Goal: Transaction & Acquisition: Purchase product/service

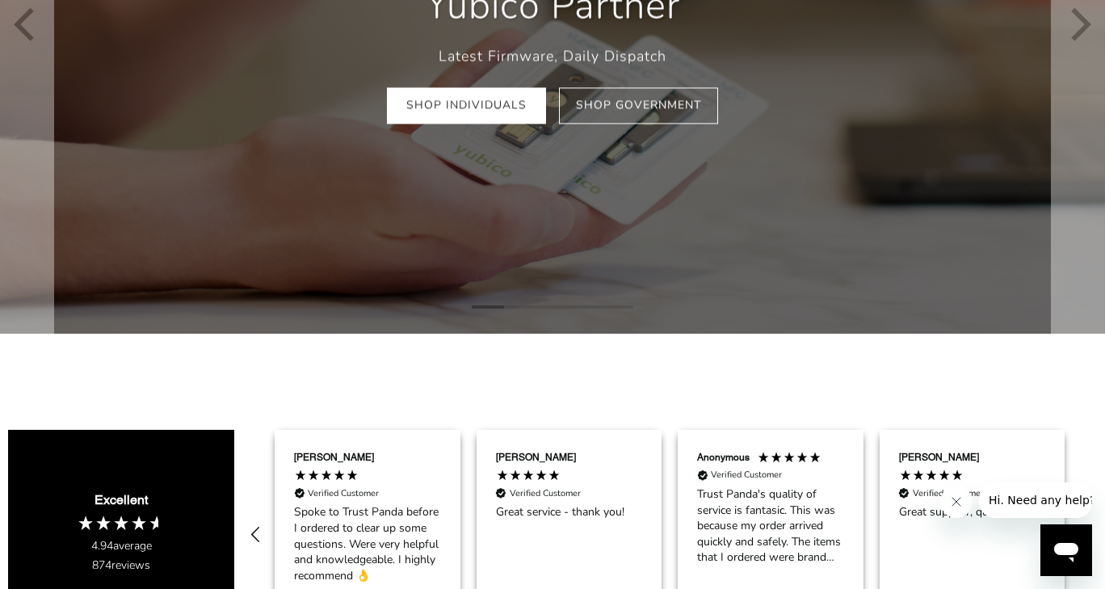
scroll to position [323, 0]
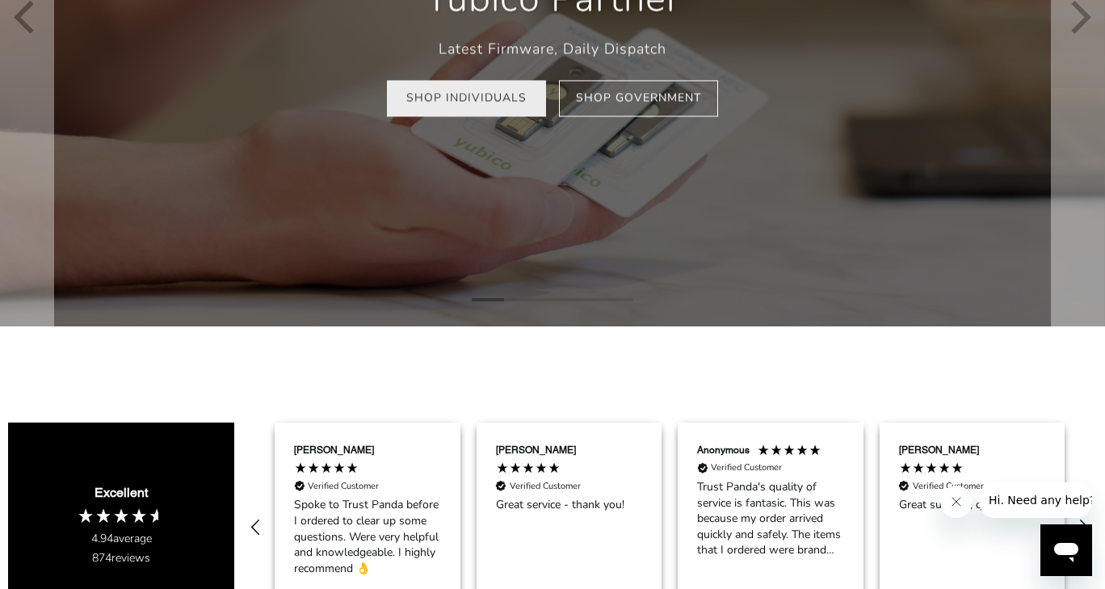
click at [468, 106] on link "Shop Individuals" at bounding box center [466, 99] width 159 height 36
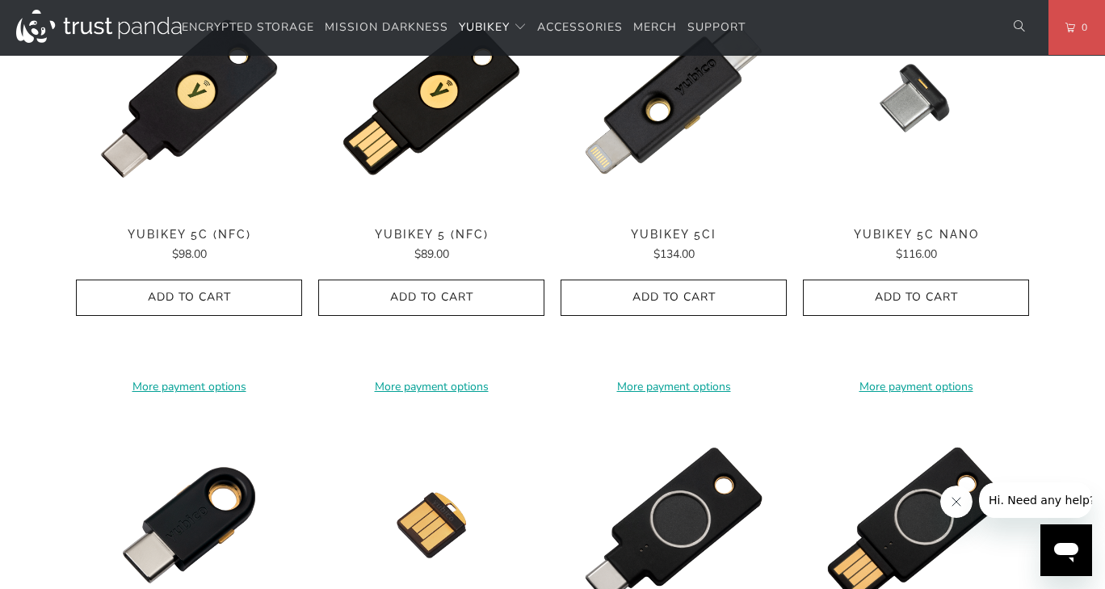
scroll to position [889, 0]
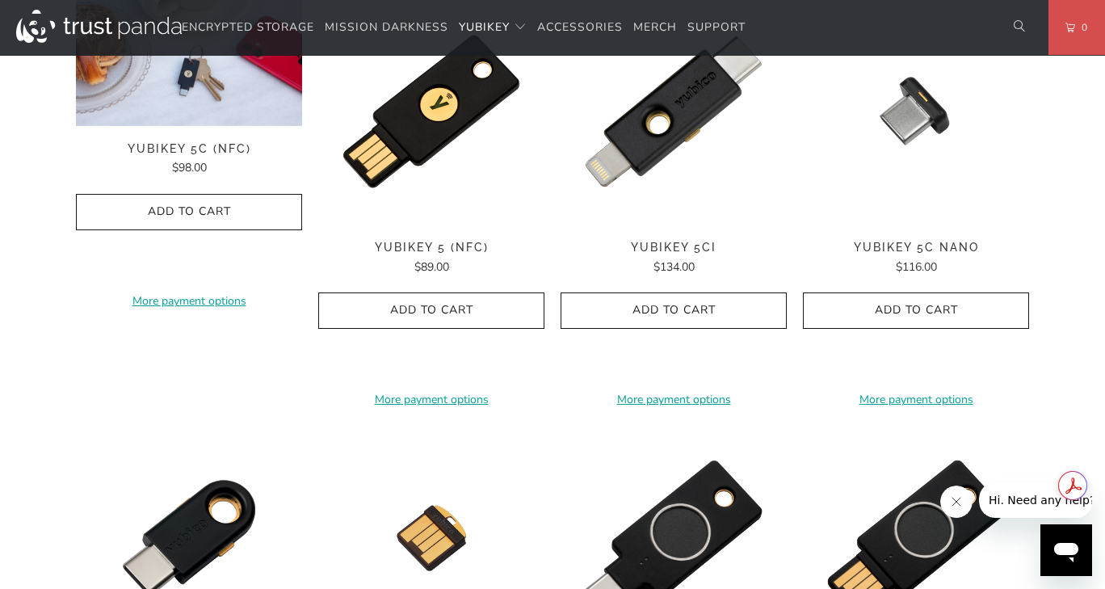
click at [191, 99] on img at bounding box center [189, 62] width 226 height 128
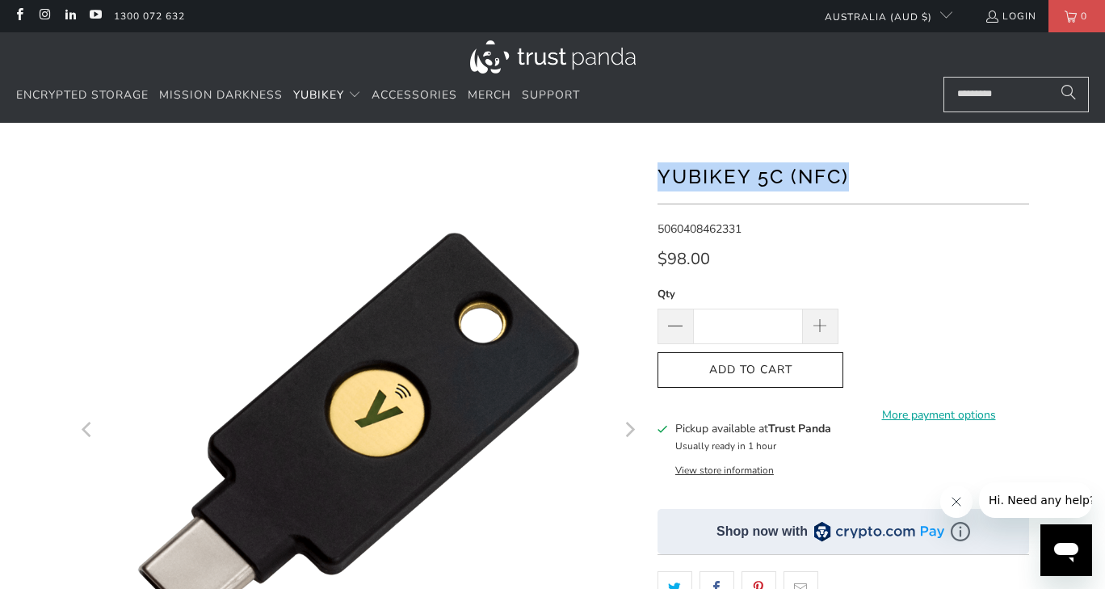
drag, startPoint x: 869, startPoint y: 174, endPoint x: 653, endPoint y: 180, distance: 216.6
click at [653, 180] on div "*" at bounding box center [552, 554] width 969 height 815
copy h1 "YubiKey 5C (NFC)"
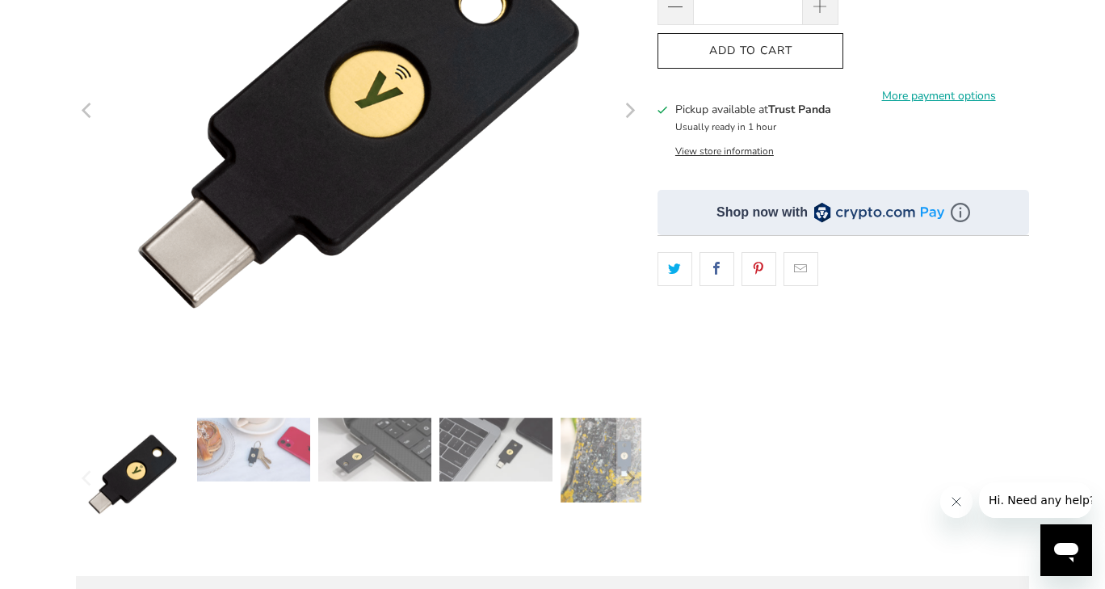
scroll to position [323, 0]
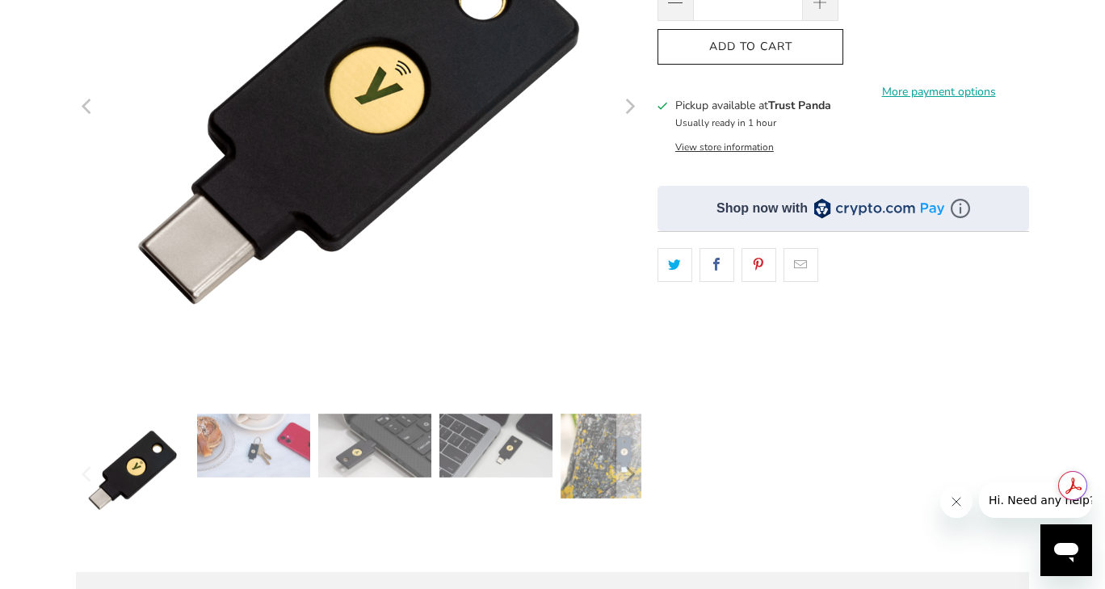
click at [956, 504] on icon "Close message from company" at bounding box center [955, 501] width 13 height 13
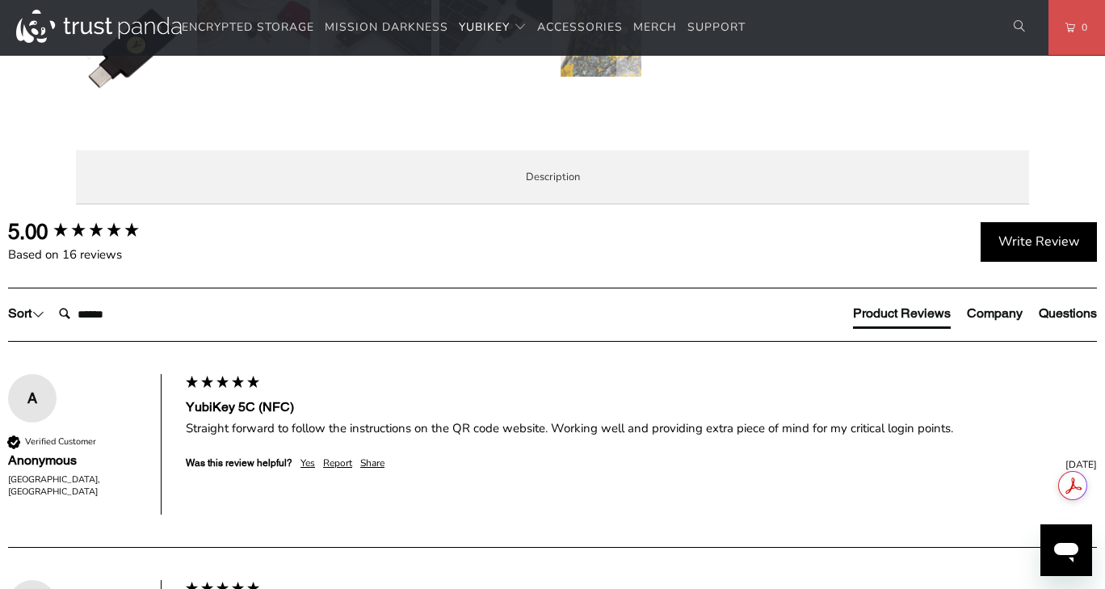
scroll to position [646, 0]
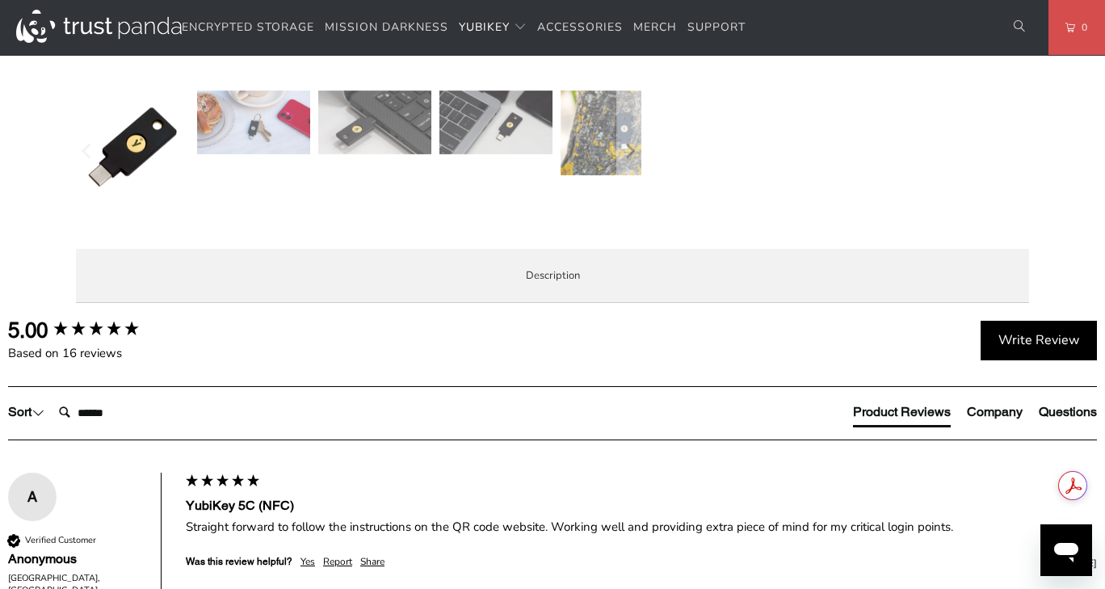
click at [0, 0] on li "Specifications" at bounding box center [0, 0] width 0 height 0
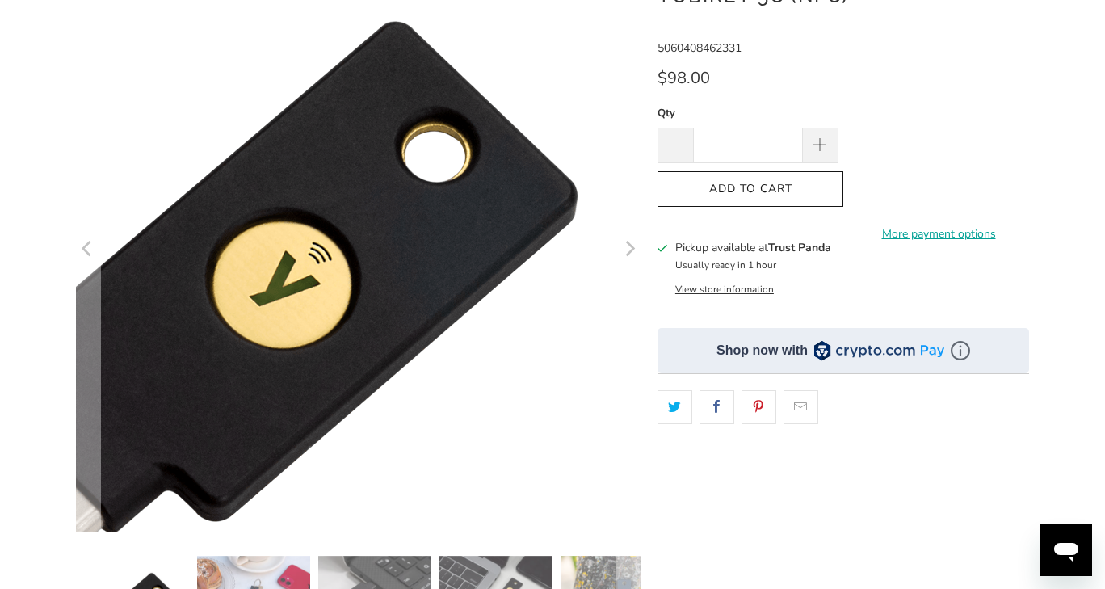
scroll to position [162, 0]
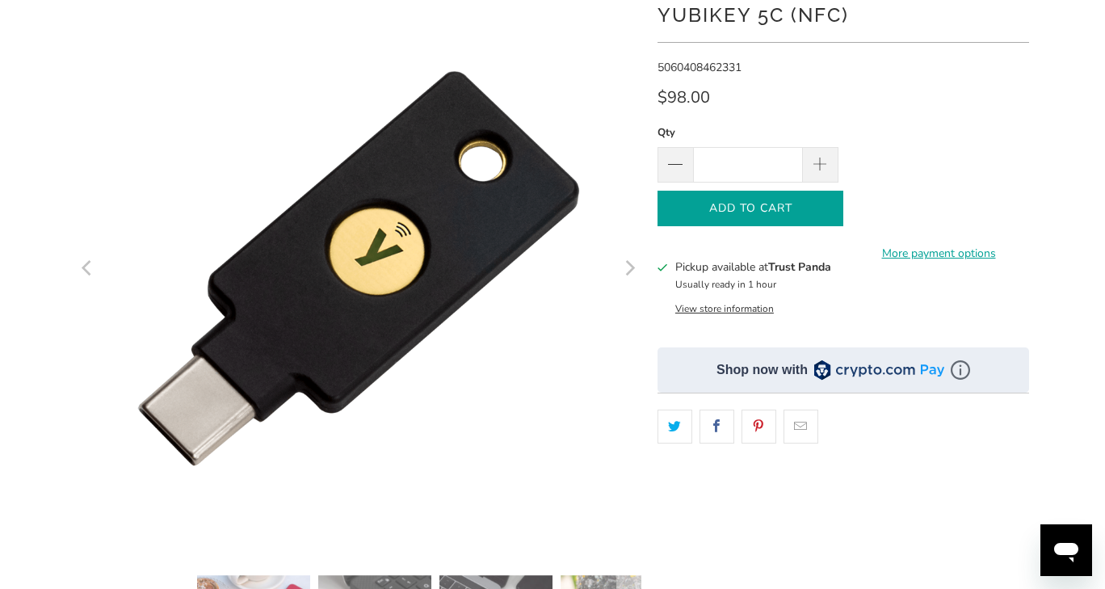
click at [752, 214] on icon "button" at bounding box center [751, 209] width 26 height 26
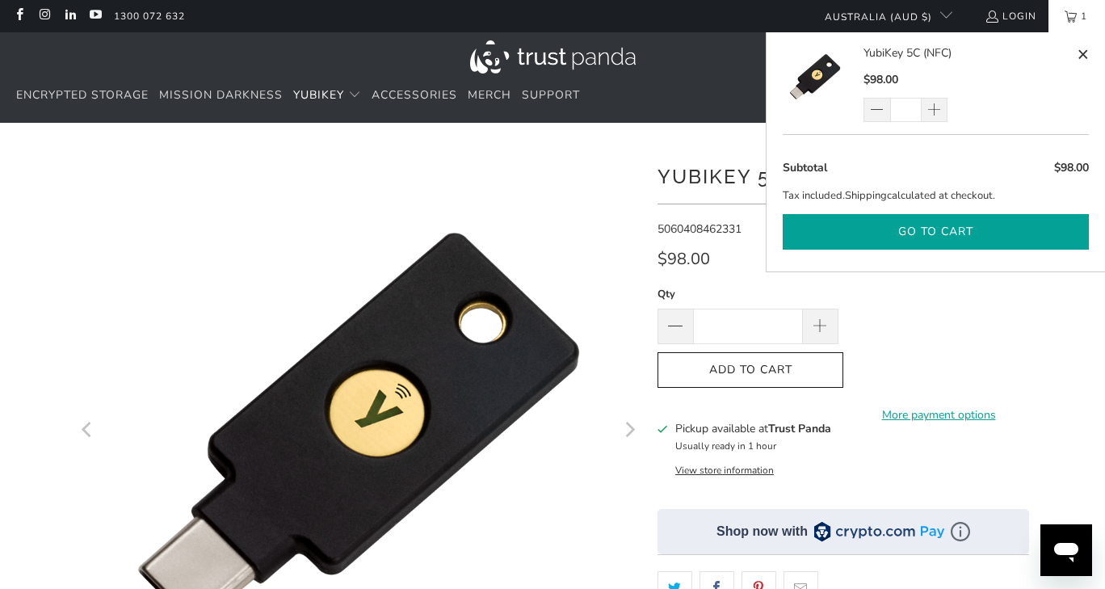
click at [968, 230] on button "Go to cart" at bounding box center [936, 232] width 306 height 36
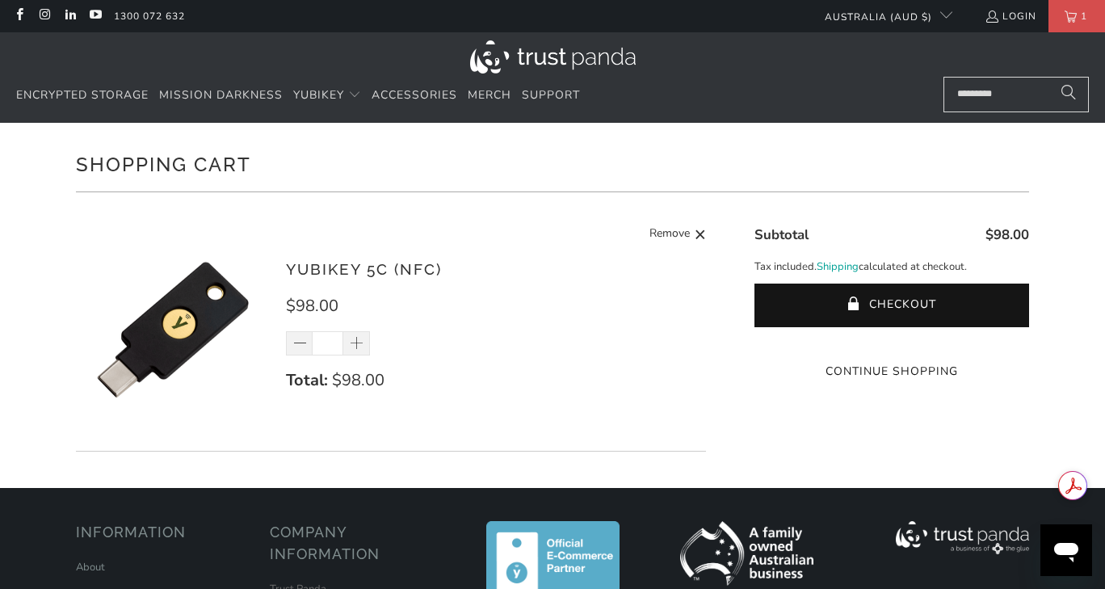
click at [895, 348] on shopify-google-pay-button at bounding box center [893, 340] width 3 height 15
click at [893, 348] on shopify-google-pay-button at bounding box center [893, 340] width 3 height 15
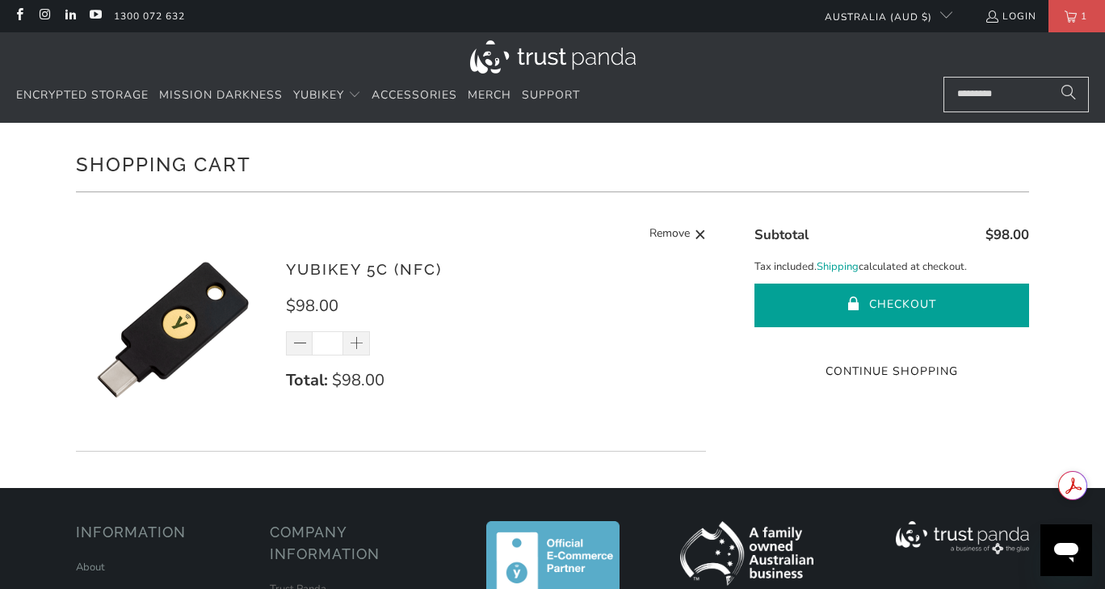
click at [858, 298] on span "submit" at bounding box center [854, 305] width 14 height 16
